Goal: Book appointment/travel/reservation

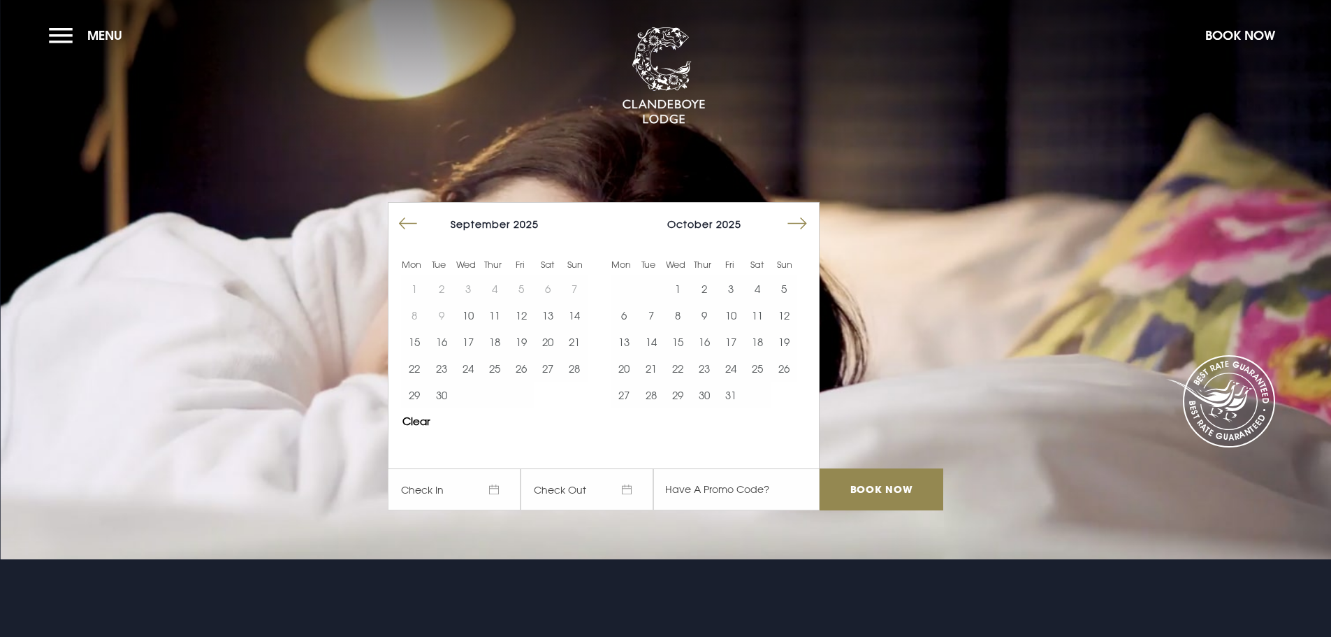
click at [800, 222] on button "Move forward to switch to the next month." at bounding box center [797, 223] width 27 height 27
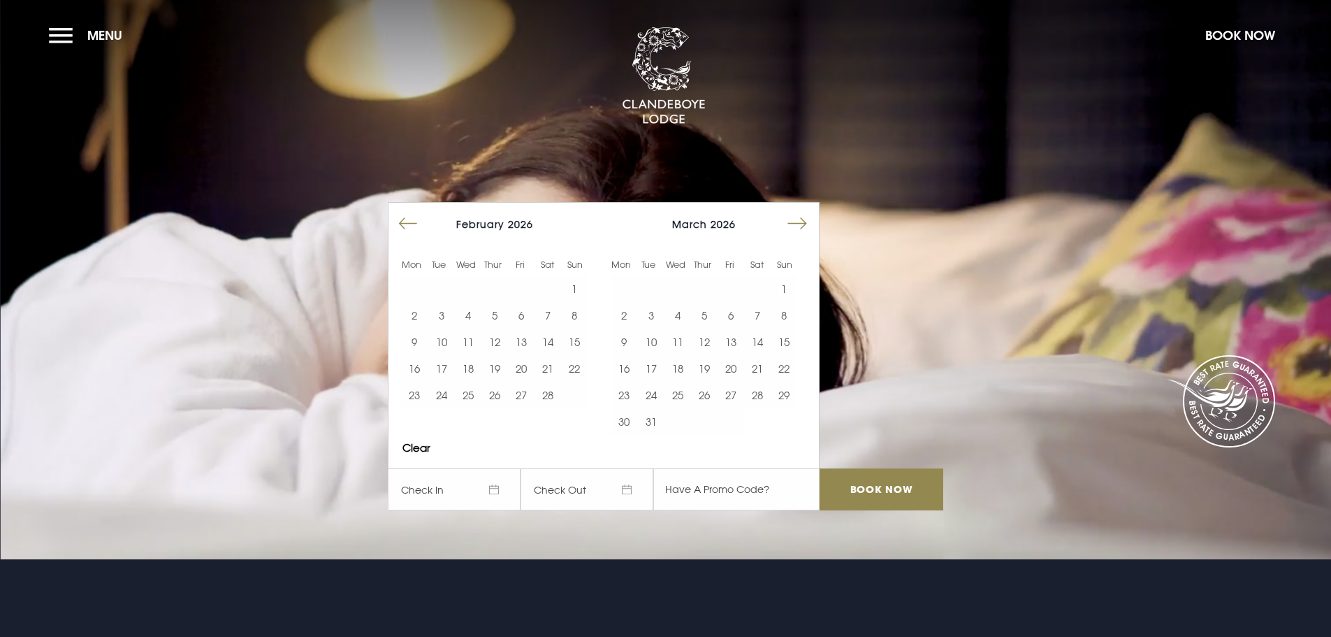
click at [800, 222] on button "Move forward to switch to the next month." at bounding box center [797, 223] width 27 height 27
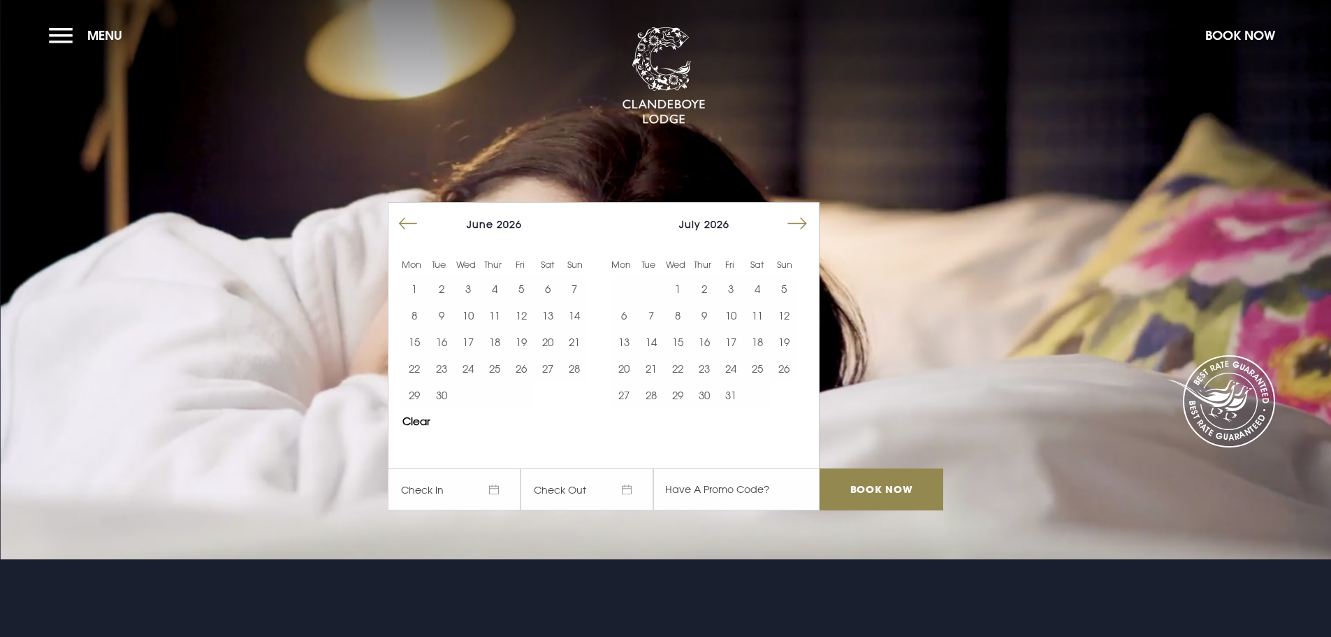
click at [800, 222] on button "Move forward to switch to the next month." at bounding box center [797, 223] width 27 height 27
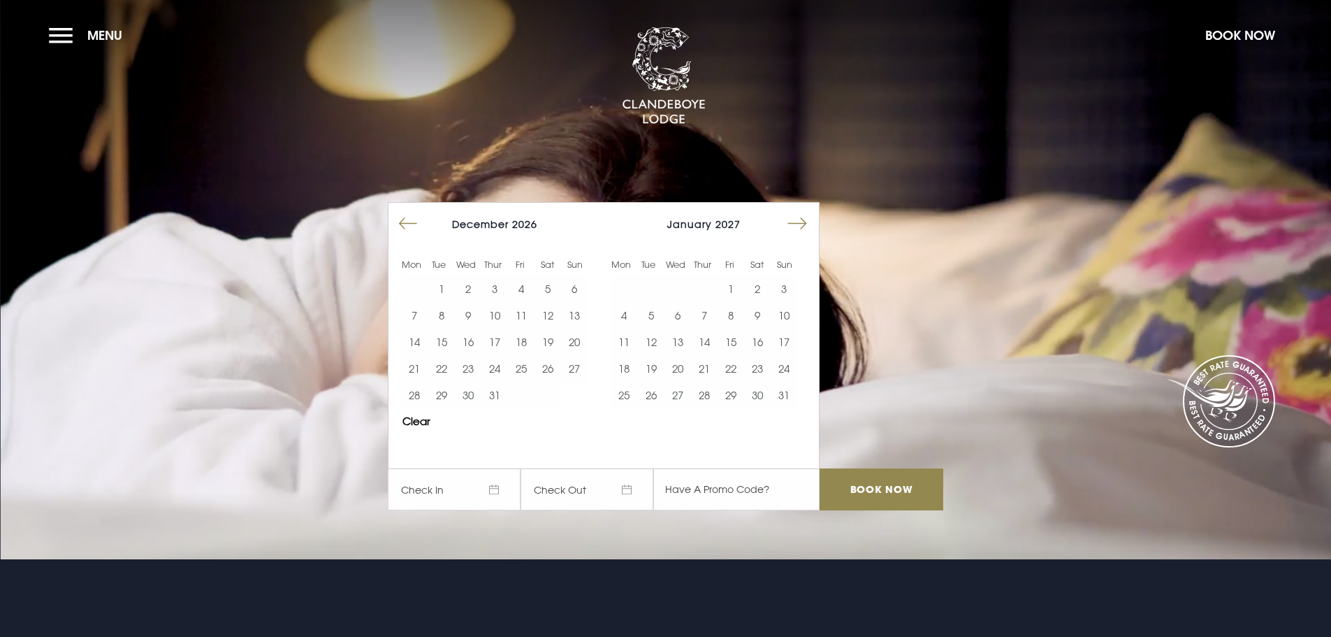
click at [800, 222] on button "Move forward to switch to the next month." at bounding box center [797, 223] width 27 height 27
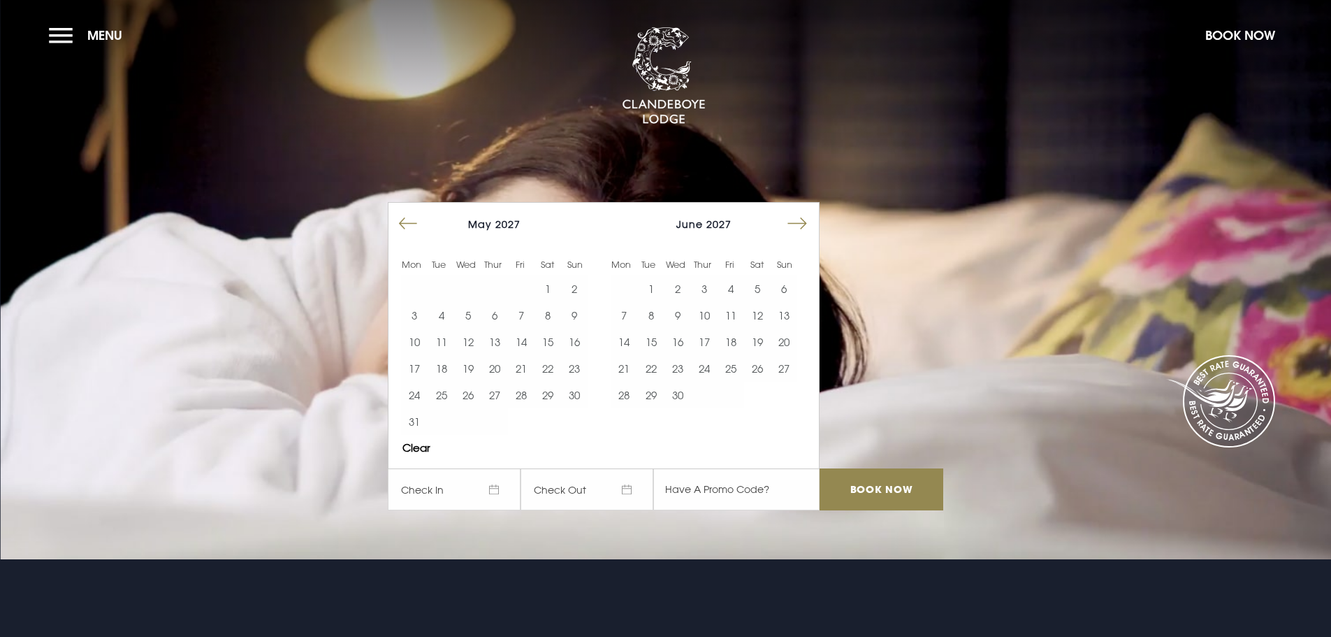
click at [800, 222] on button "Move forward to switch to the next month." at bounding box center [797, 223] width 27 height 27
click at [410, 222] on button "Move backward to switch to the previous month." at bounding box center [408, 223] width 27 height 27
click at [482, 291] on td at bounding box center [468, 288] width 27 height 27
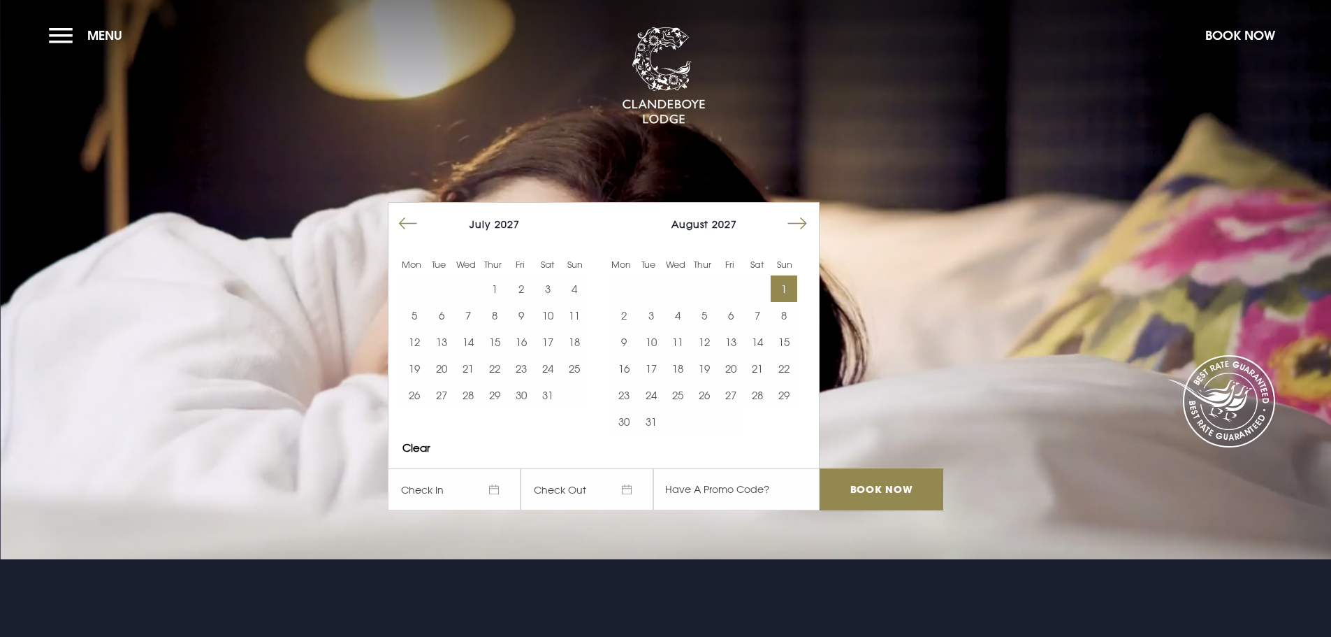
click at [791, 292] on button "1" at bounding box center [784, 288] width 27 height 27
click at [630, 314] on button "2" at bounding box center [624, 315] width 27 height 27
drag, startPoint x: 916, startPoint y: 491, endPoint x: 908, endPoint y: 491, distance: 7.7
click at [915, 491] on input "Book Now" at bounding box center [881, 489] width 123 height 42
